Goal: Task Accomplishment & Management: Manage account settings

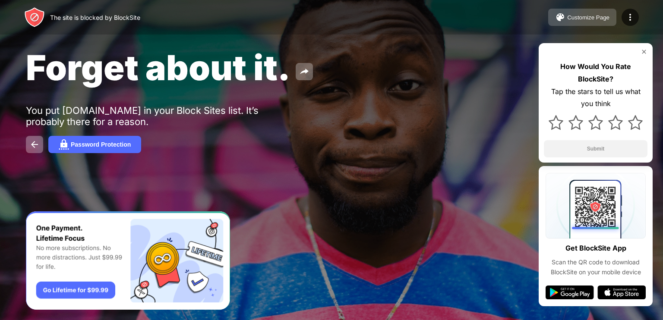
click at [585, 17] on div "Customize Page" at bounding box center [588, 17] width 42 height 6
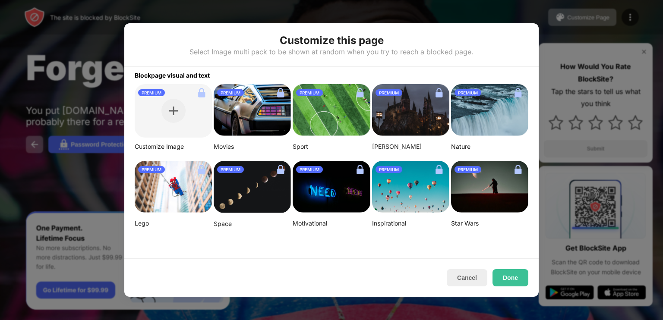
click at [596, 42] on div at bounding box center [331, 160] width 663 height 320
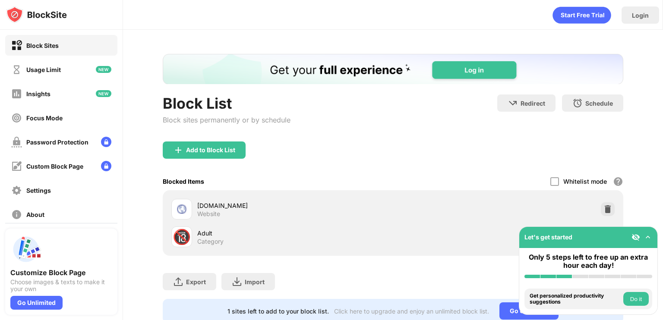
click at [604, 209] on img at bounding box center [608, 209] width 9 height 9
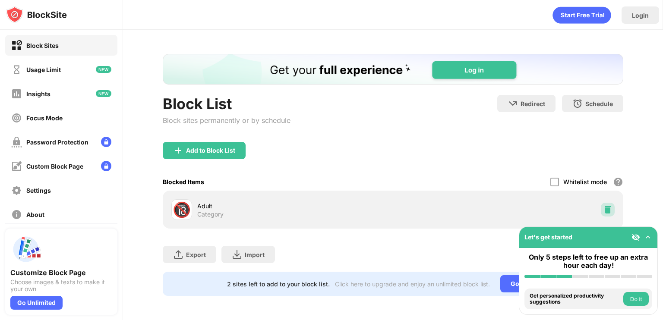
click at [604, 209] on img at bounding box center [608, 210] width 9 height 9
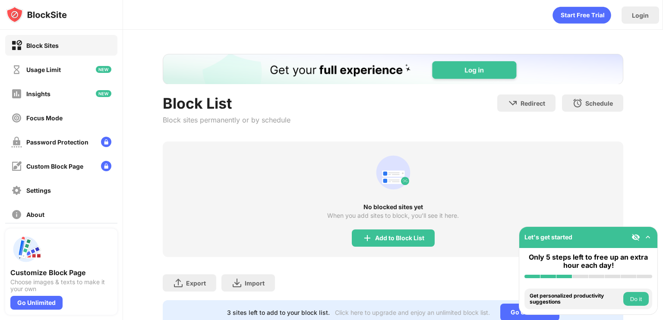
scroll to position [35, 0]
